Goal: Information Seeking & Learning: Compare options

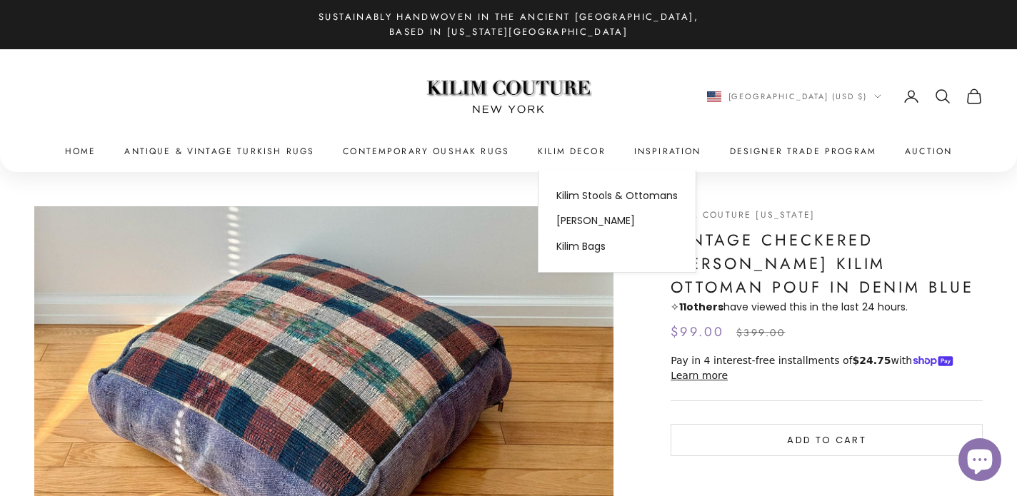
click at [719, 241] on h1 "Vintage Checkered [PERSON_NAME] Kilim Ottoman Pouf in Denim Blue" at bounding box center [826, 263] width 312 height 71
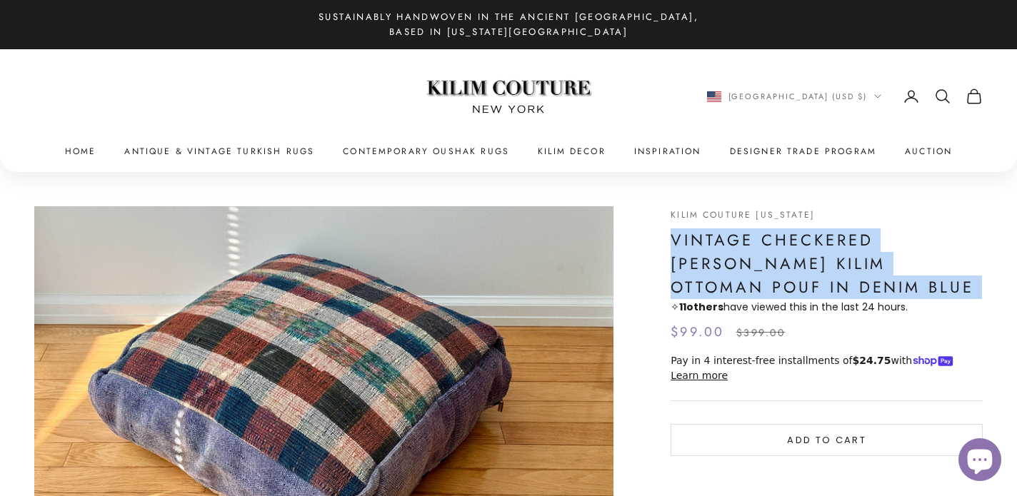
drag, startPoint x: 719, startPoint y: 241, endPoint x: 716, endPoint y: 283, distance: 42.2
click at [716, 283] on h1 "Vintage Checkered [PERSON_NAME] Kilim Ottoman Pouf in Denim Blue" at bounding box center [826, 263] width 312 height 71
copy h1 "Vintage Checkered [PERSON_NAME] Kilim Ottoman Pouf in Denim Blue"
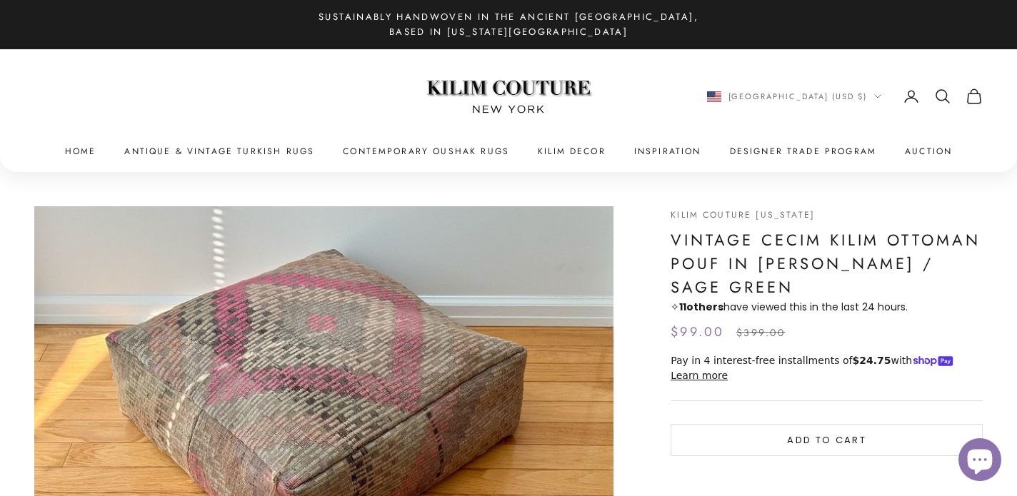
click at [699, 240] on h1 "Vintage Cecim Kilim Ottoman Pouf in [PERSON_NAME] / Sage Green" at bounding box center [826, 263] width 312 height 71
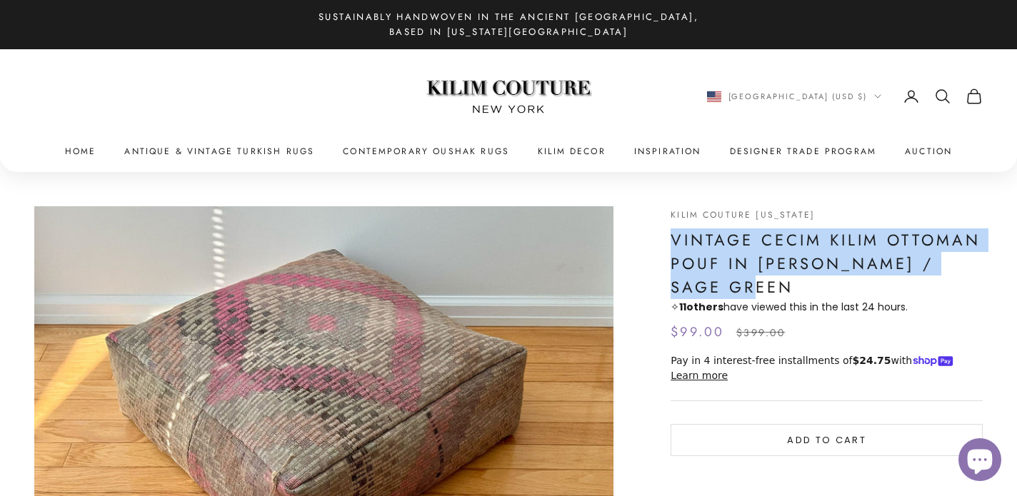
drag, startPoint x: 699, startPoint y: 240, endPoint x: 717, endPoint y: 281, distance: 45.4
click at [717, 281] on h1 "Vintage Cecim Kilim Ottoman Pouf in [PERSON_NAME] / Sage Green" at bounding box center [826, 263] width 312 height 71
copy h1 "Vintage Cecim Kilim Ottoman Pouf in [PERSON_NAME] / Sage Green"
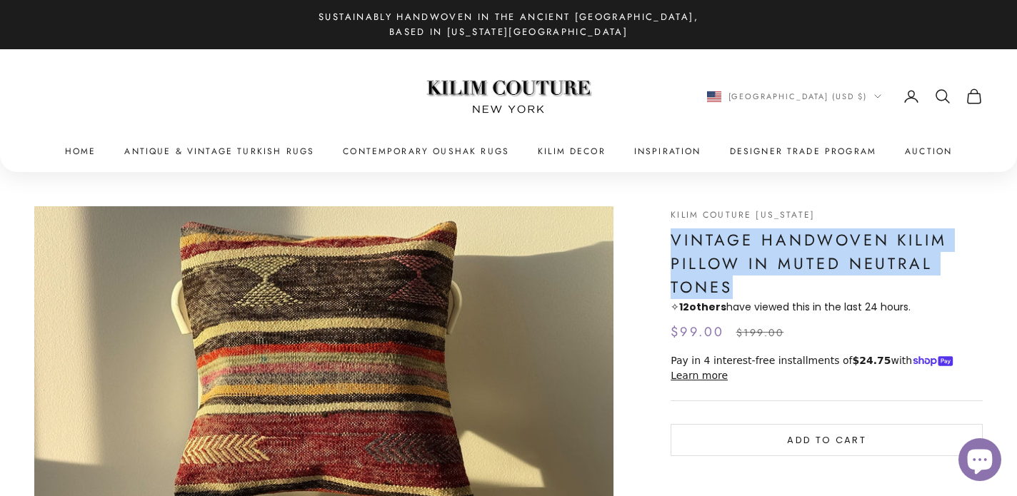
drag, startPoint x: 672, startPoint y: 237, endPoint x: 728, endPoint y: 284, distance: 72.9
click at [728, 284] on h1 "Vintage Handwoven Kilim Pillow in Muted Neutral Tones" at bounding box center [826, 263] width 312 height 71
copy h1 "Vintage Handwoven Kilim Pillow in Muted Neutral Tones"
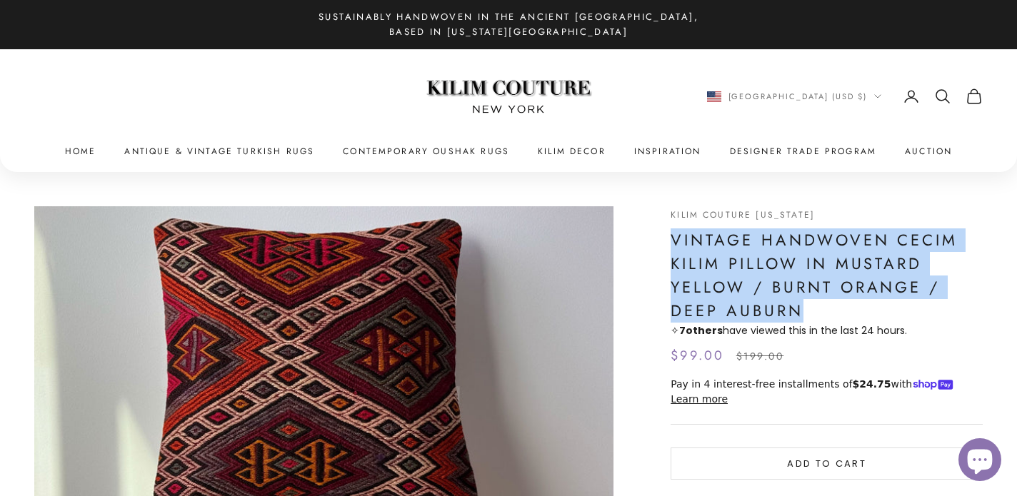
drag, startPoint x: 672, startPoint y: 239, endPoint x: 802, endPoint y: 308, distance: 146.3
click at [802, 308] on h1 "Vintage Handwoven Cecim Kilim Pillow in Mustard Yellow / Burnt Orange / Deep Au…" at bounding box center [826, 275] width 312 height 94
copy h1 "Vintage Handwoven Cecim Kilim Pillow in Mustard Yellow / Burnt Orange / Deep Au…"
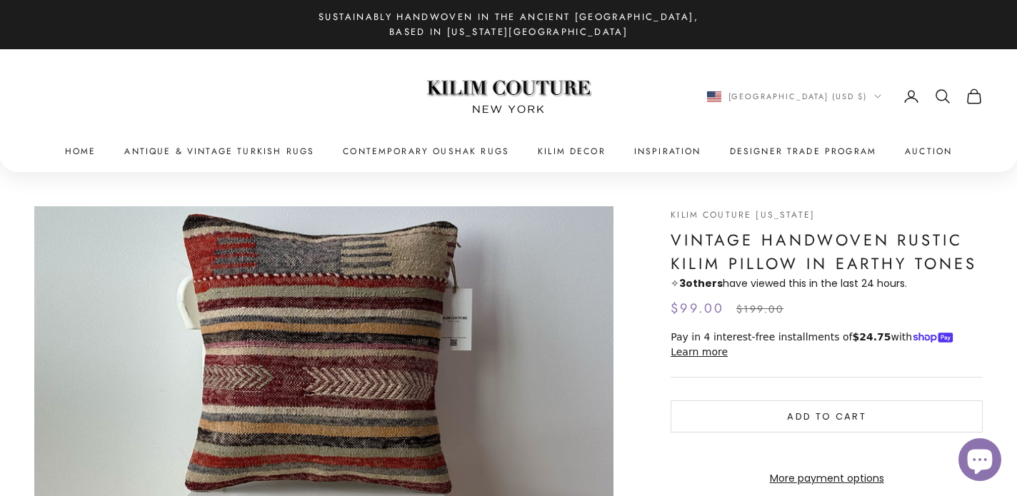
click at [720, 240] on h1 "Vintage Handwoven Rustic Kilim Pillow in Earthy Tones" at bounding box center [826, 251] width 312 height 47
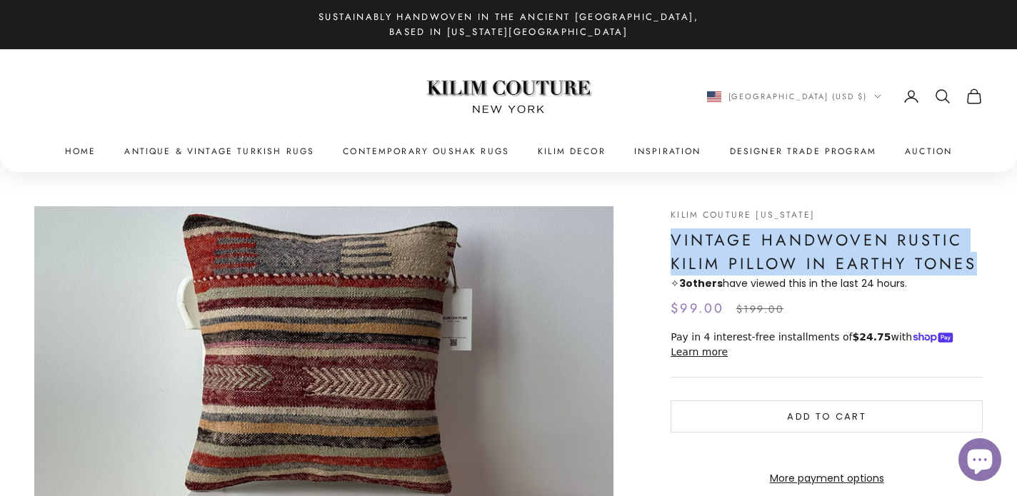
drag, startPoint x: 720, startPoint y: 240, endPoint x: 947, endPoint y: 262, distance: 228.8
click at [947, 262] on h1 "Vintage Handwoven Rustic Kilim Pillow in Earthy Tones" at bounding box center [826, 251] width 312 height 47
copy h1 "Vintage Handwoven Rustic Kilim Pillow in Earthy Tones"
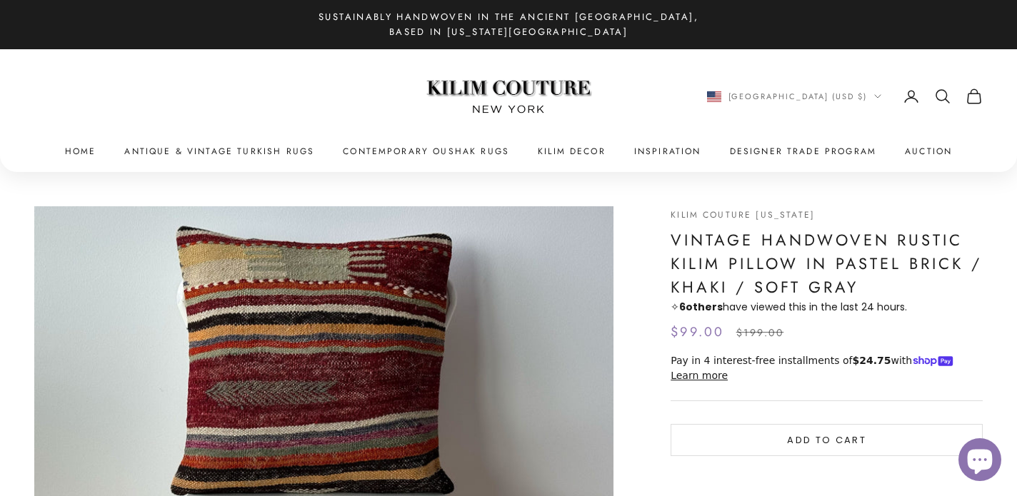
click at [704, 237] on h1 "Vintage Handwoven Rustic Kilim Pillow in Pastel Brick / Khaki / Soft Gray" at bounding box center [826, 263] width 312 height 71
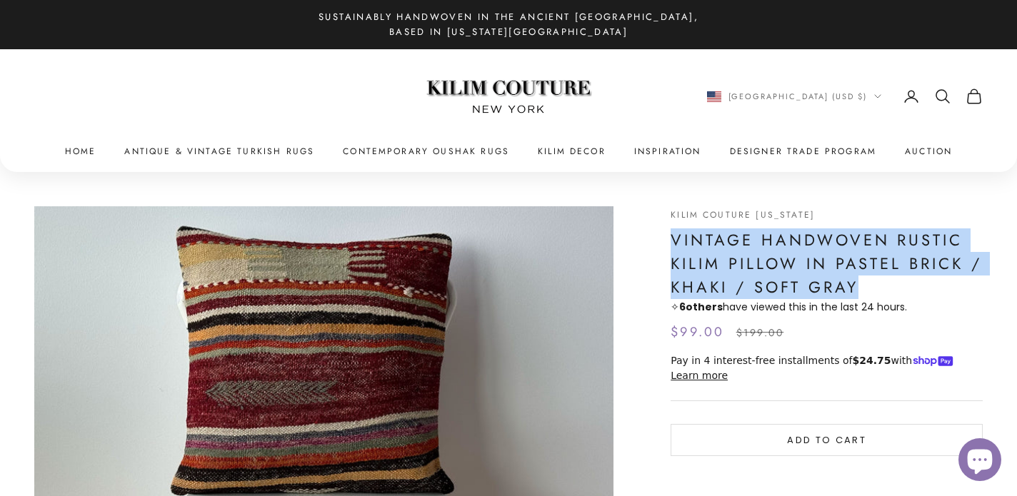
drag, startPoint x: 704, startPoint y: 237, endPoint x: 846, endPoint y: 278, distance: 147.8
click at [846, 278] on h1 "Vintage Handwoven Rustic Kilim Pillow in Pastel Brick / Khaki / Soft Gray" at bounding box center [826, 263] width 312 height 71
copy h1 "Vintage Handwoven Rustic Kilim Pillow in Pastel Brick / Khaki / Soft Gray"
